Goal: Find specific page/section: Locate a particular part of the current website

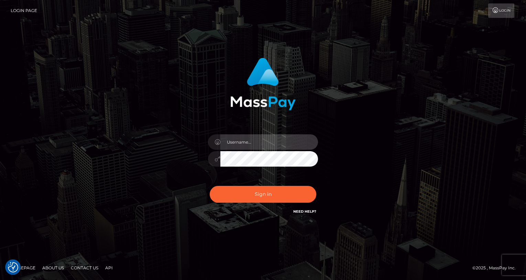
click at [272, 145] on input "text" at bounding box center [269, 141] width 98 height 15
type input "oli.fanvue"
click at [269, 139] on input "text" at bounding box center [269, 141] width 98 height 15
type input "oli.fanvue"
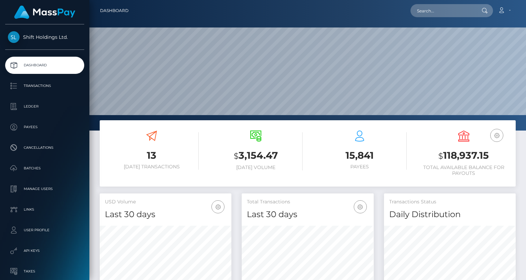
scroll to position [122, 132]
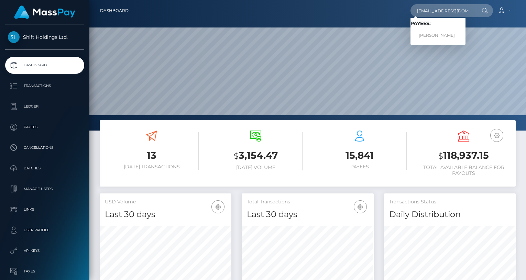
type input "vladsklen@gmail.com"
click at [437, 27] on span "Payees: VLADIMIR SKLENKA" at bounding box center [437, 31] width 55 height 21
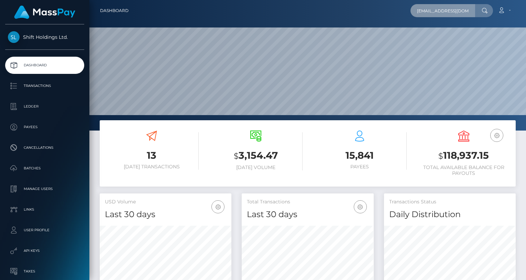
click at [450, 10] on input "vladsklen@gmail.com" at bounding box center [442, 10] width 65 height 13
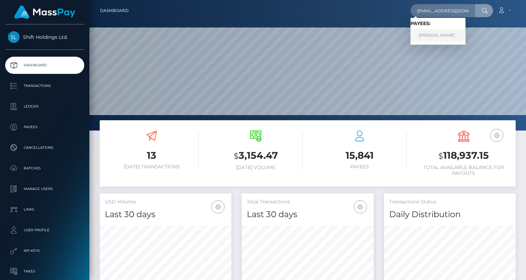
click at [436, 37] on link "VLADIMIR SKLENKA" at bounding box center [437, 35] width 55 height 13
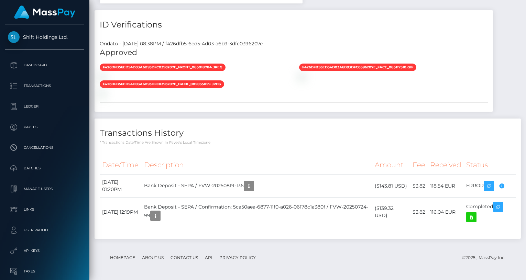
scroll to position [82, 132]
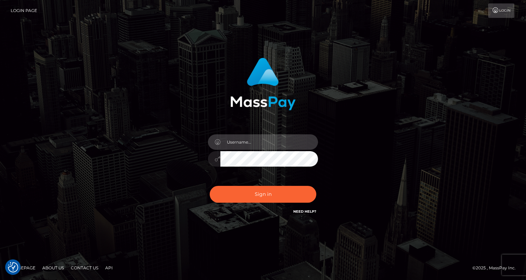
click at [277, 139] on input "text" at bounding box center [269, 141] width 98 height 15
type input "oli.fanvue"
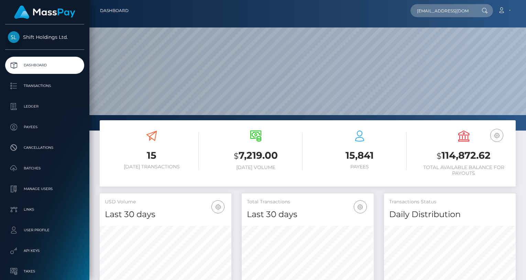
scroll to position [0, 18]
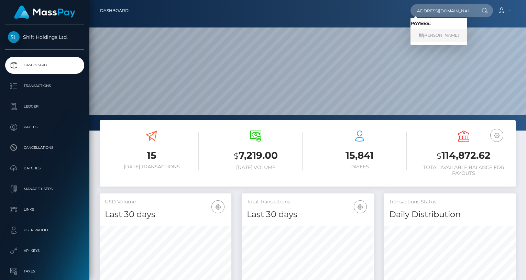
type input "miki1995tachibana@gmail.com"
click at [441, 35] on link "樹佑 松川" at bounding box center [438, 35] width 57 height 13
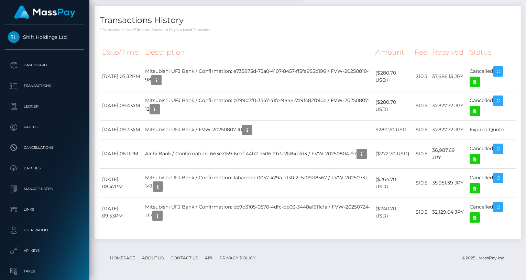
scroll to position [82, 132]
